Goal: Task Accomplishment & Management: Manage account settings

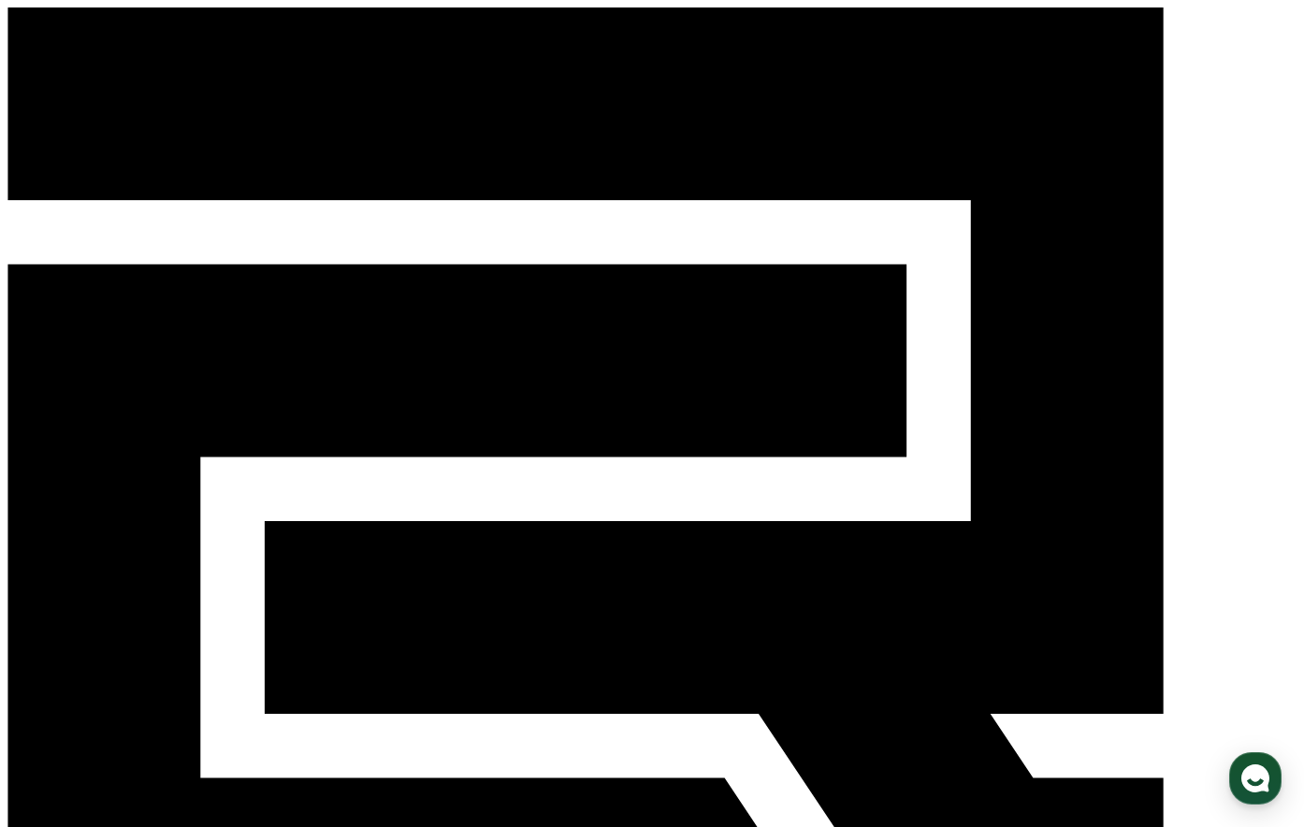
select select "**********"
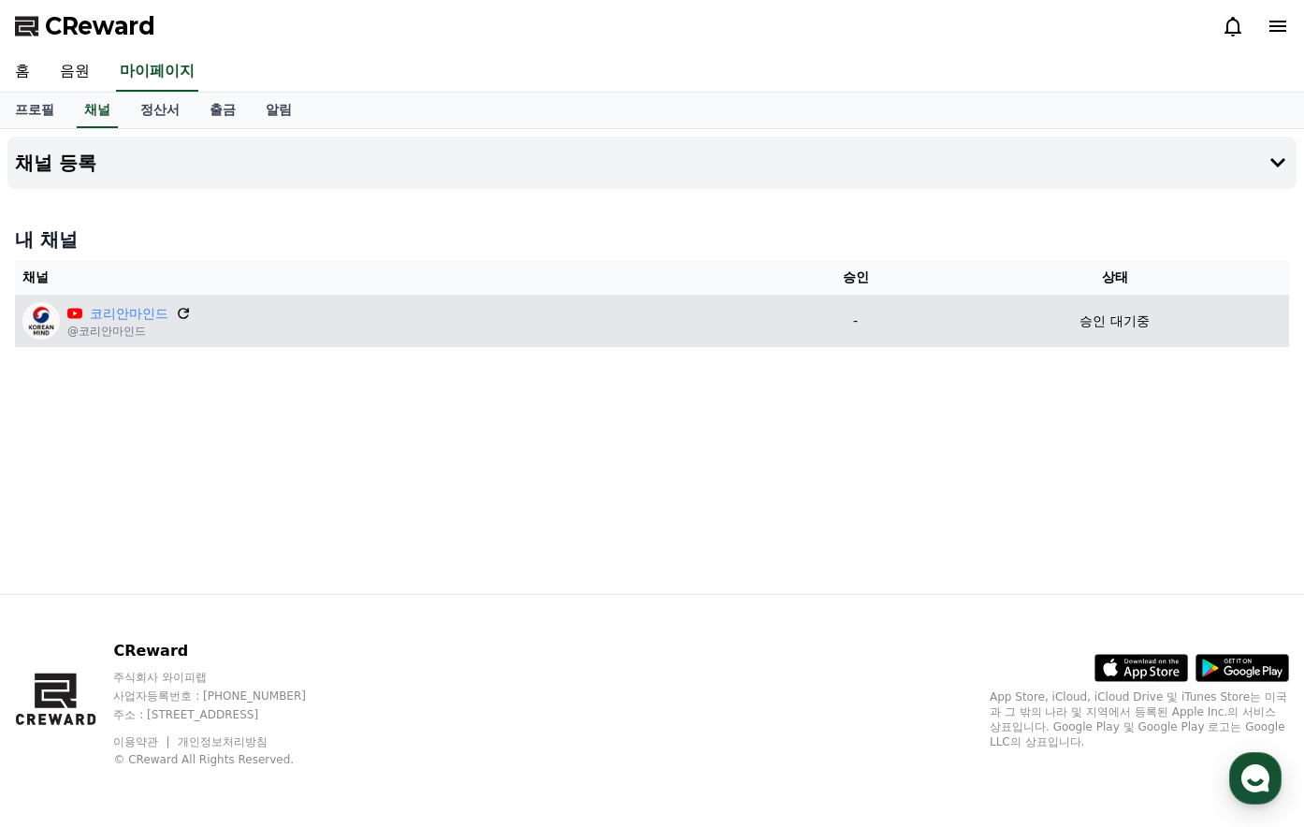
click at [184, 318] on icon at bounding box center [183, 313] width 11 height 11
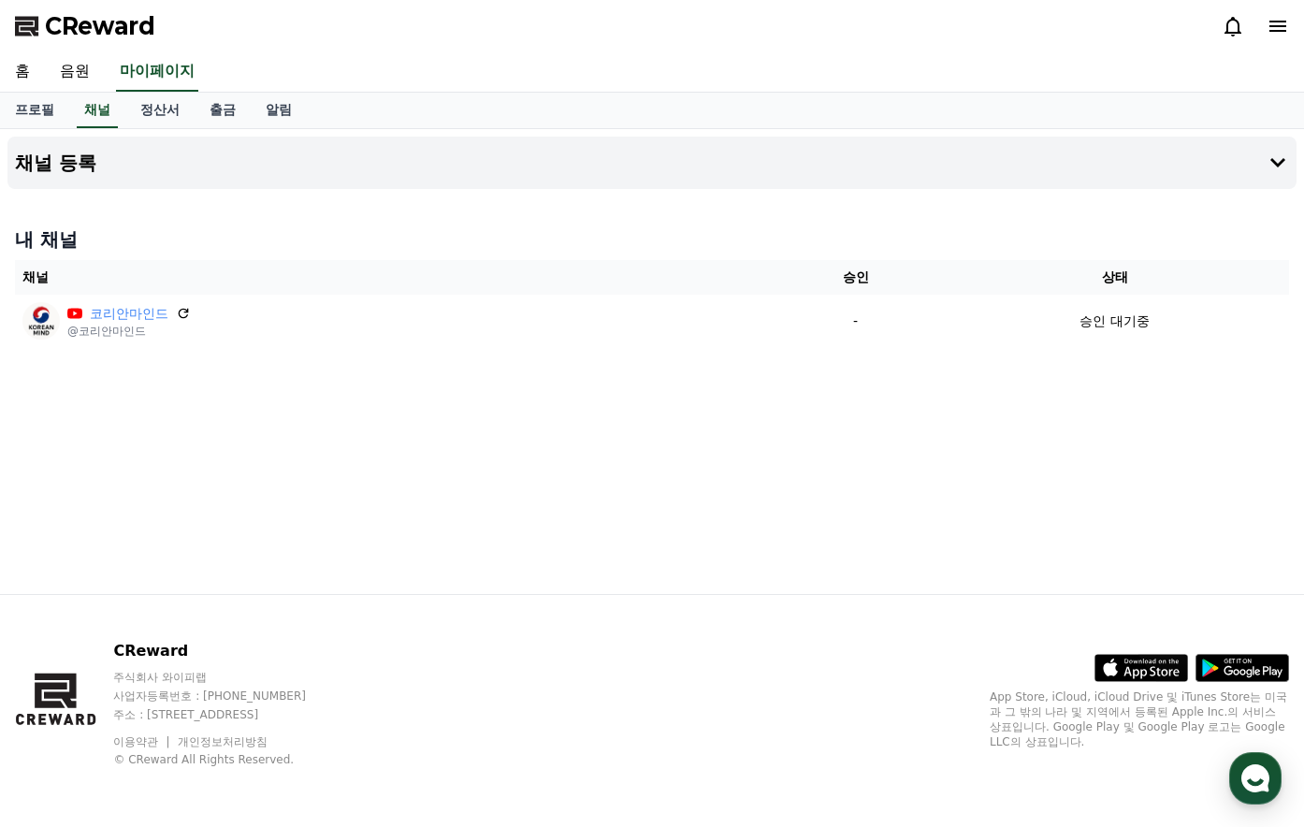
click at [744, 421] on div "채널 등록 내 채널 채널 승인 상태 코리안마인드 @코리안마인드 - 승인 대기중" at bounding box center [652, 361] width 1304 height 465
